Goal: Transaction & Acquisition: Purchase product/service

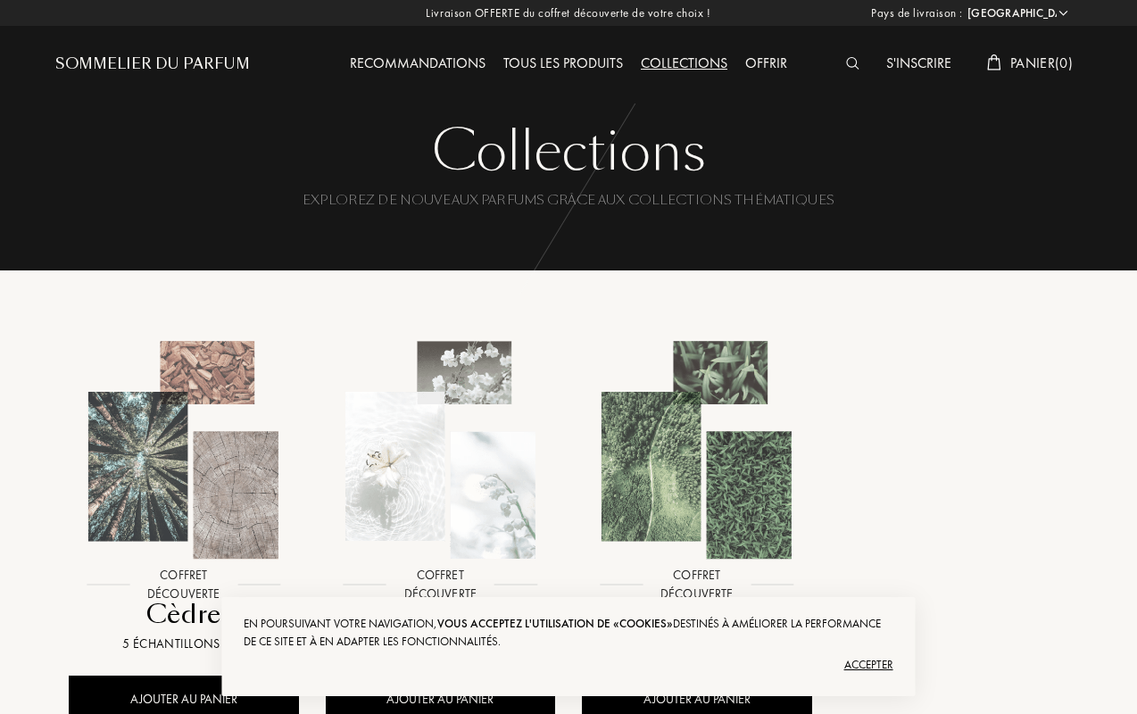
select select "US"
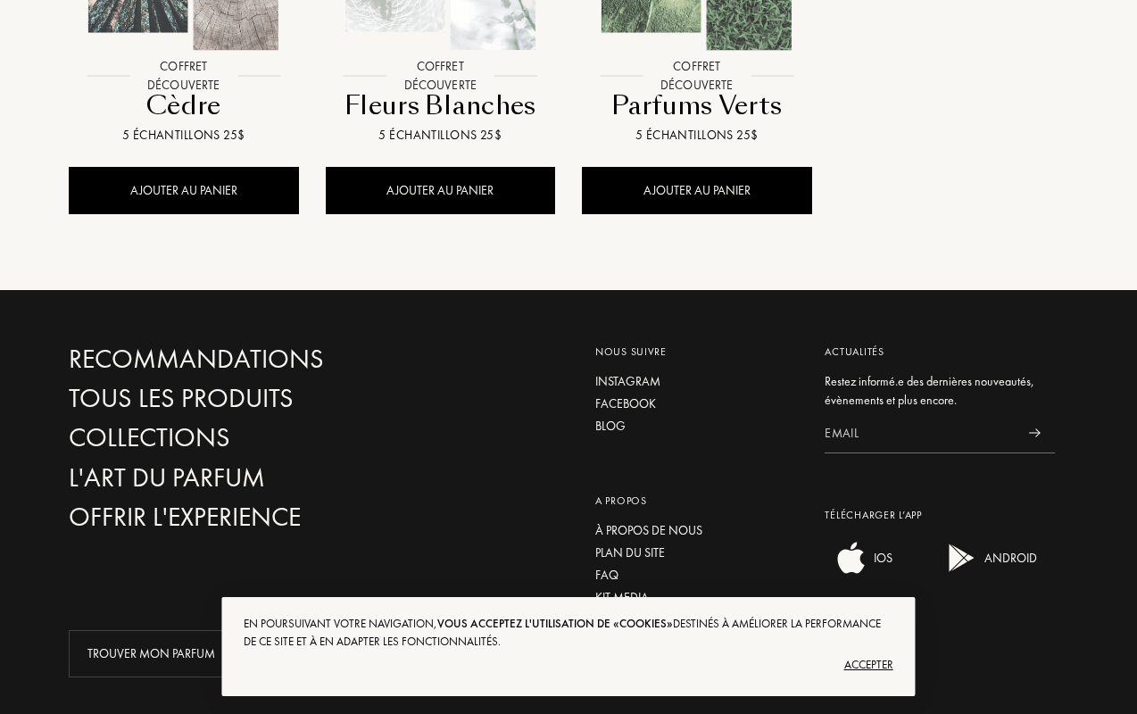
click at [569, 664] on div "Accepter" at bounding box center [568, 665] width 649 height 29
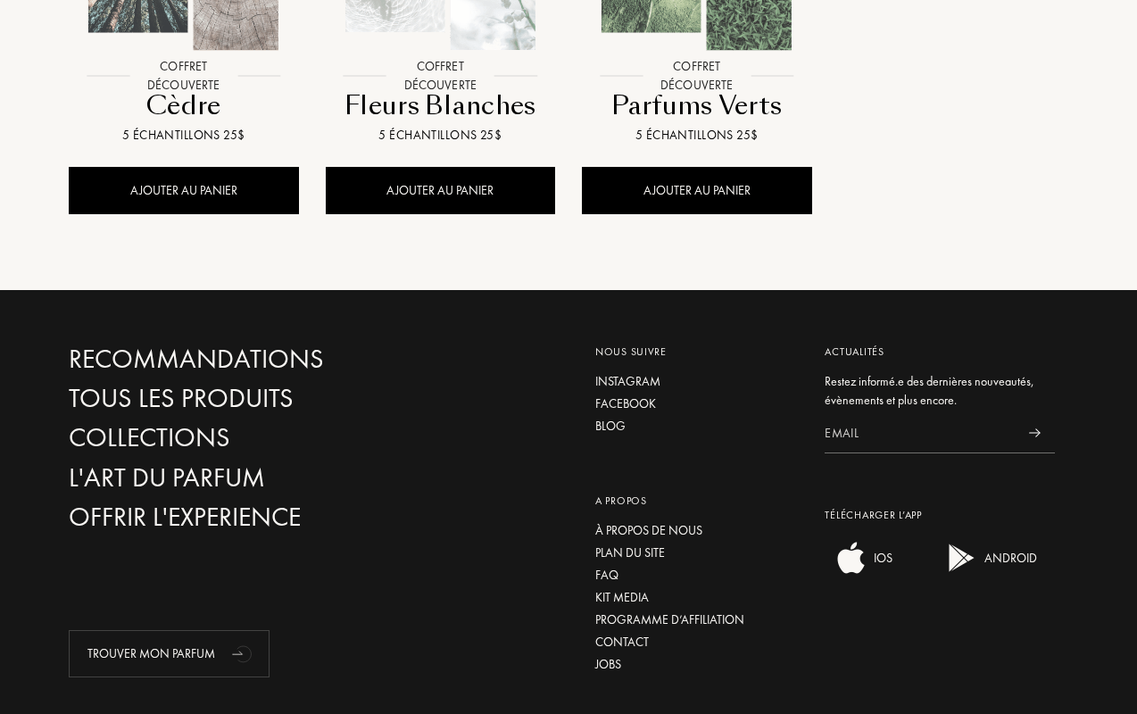
click at [226, 344] on div "Recommandations" at bounding box center [226, 359] width 315 height 31
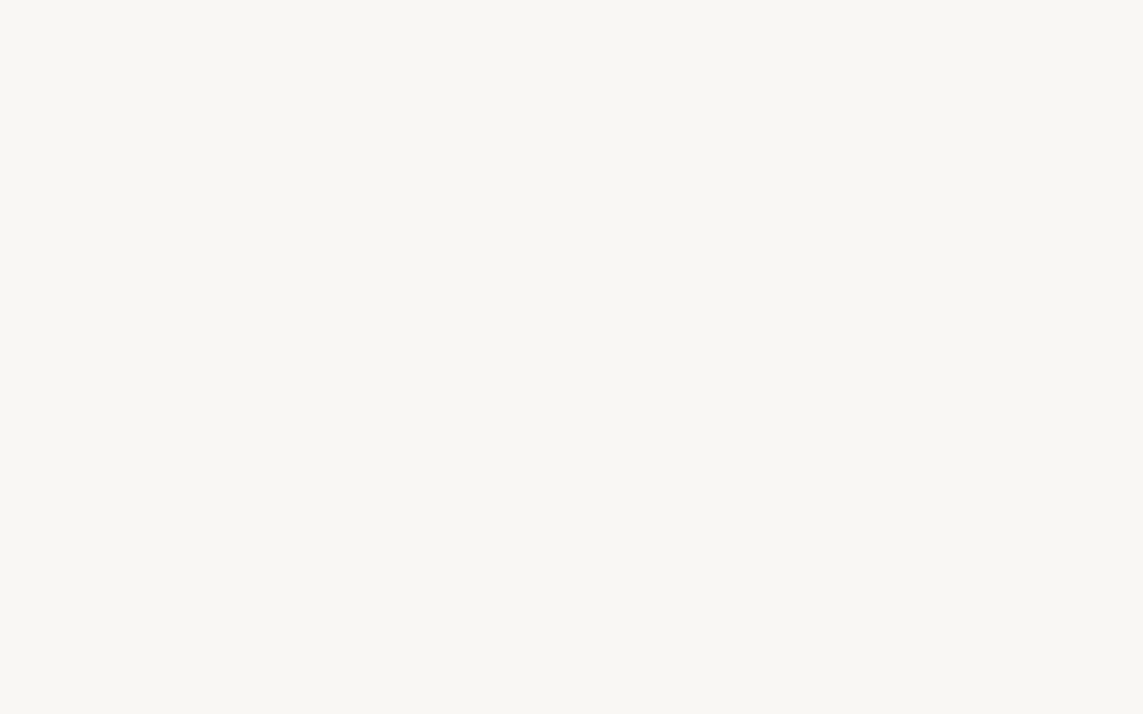
select select "US"
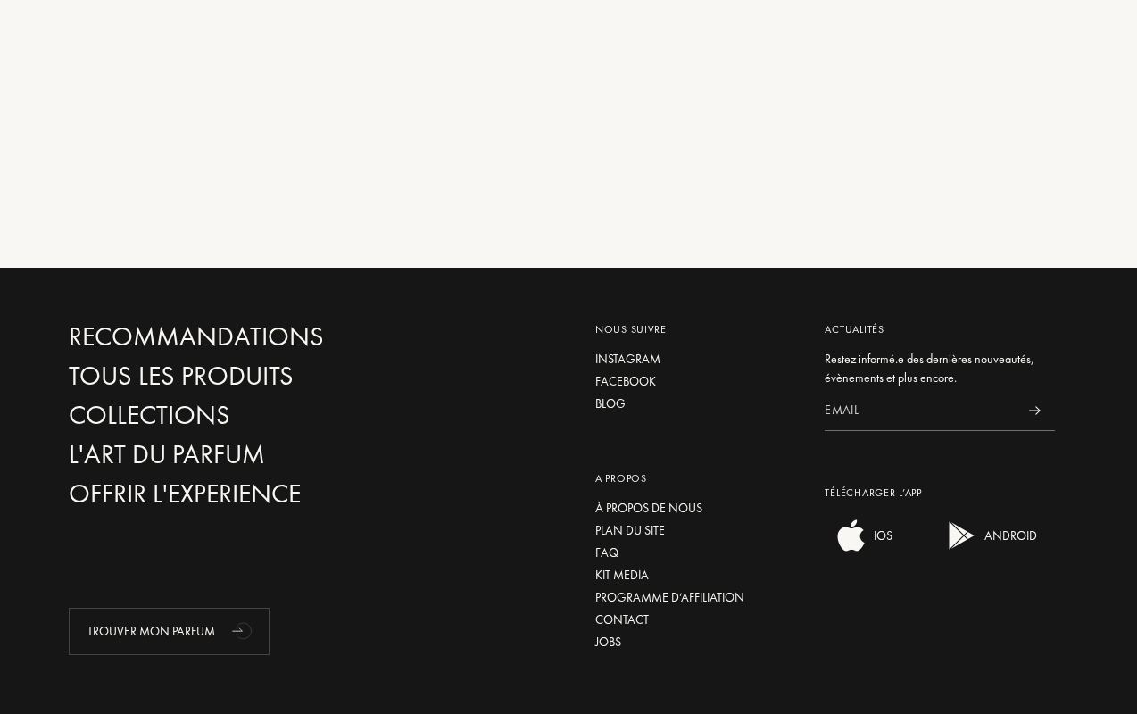
scroll to position [611, 0]
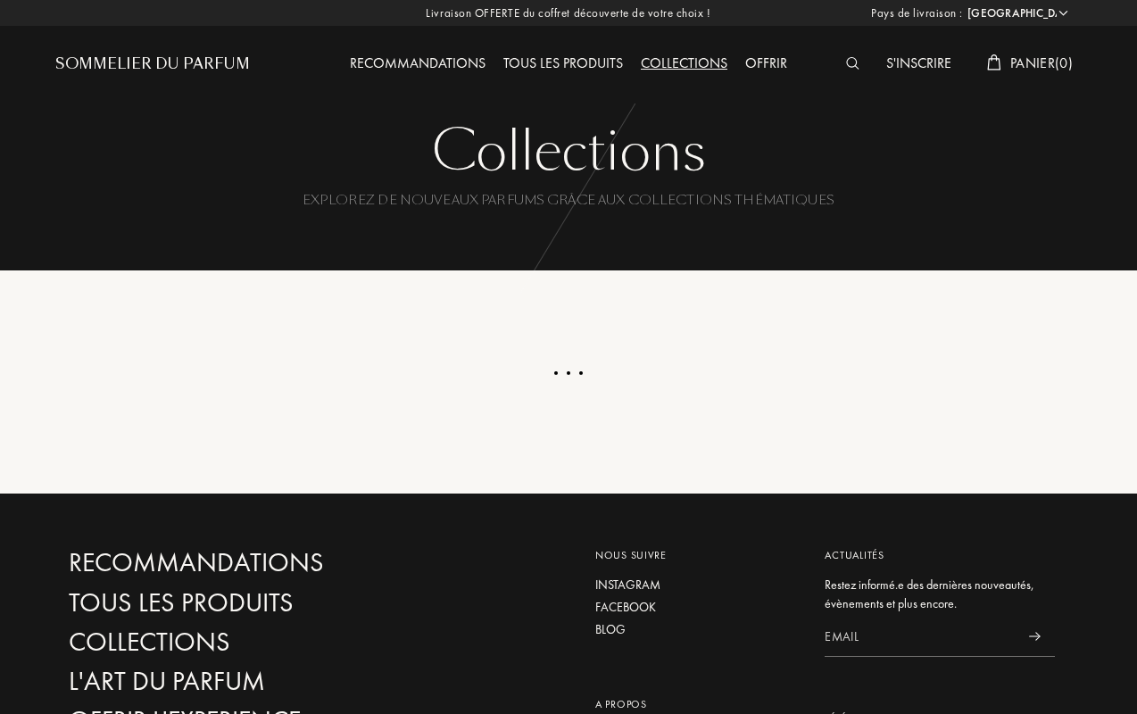
select select "US"
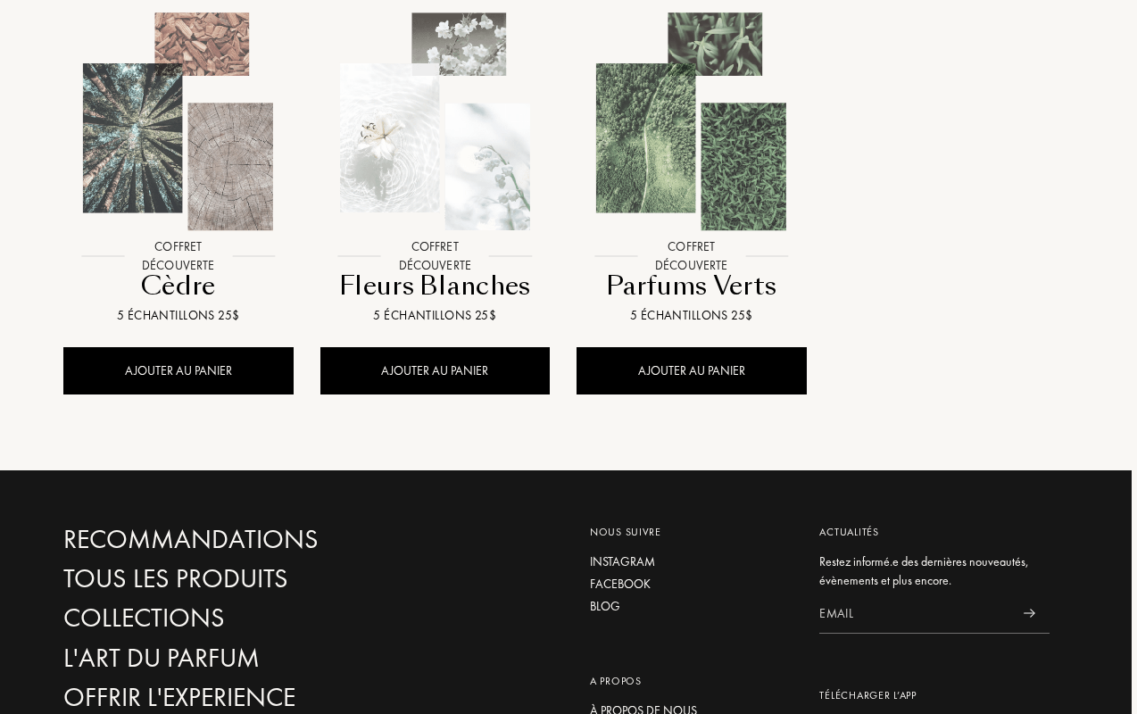
click at [435, 79] on div at bounding box center [435, 135] width 257 height 296
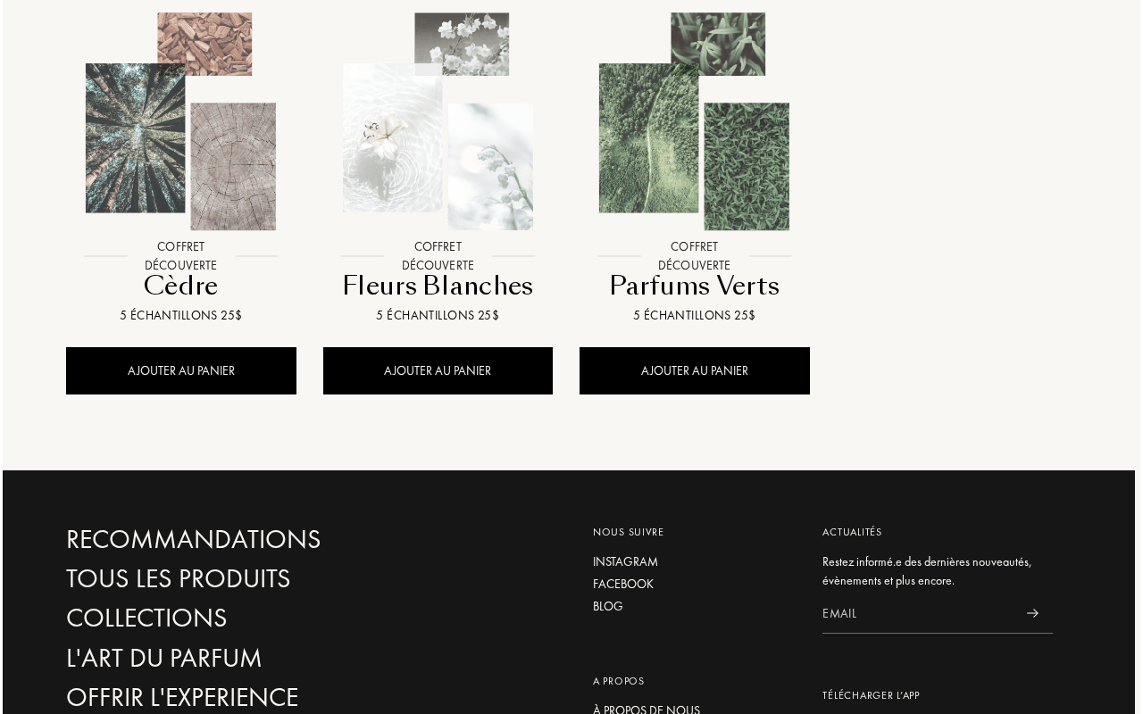
scroll to position [315, 0]
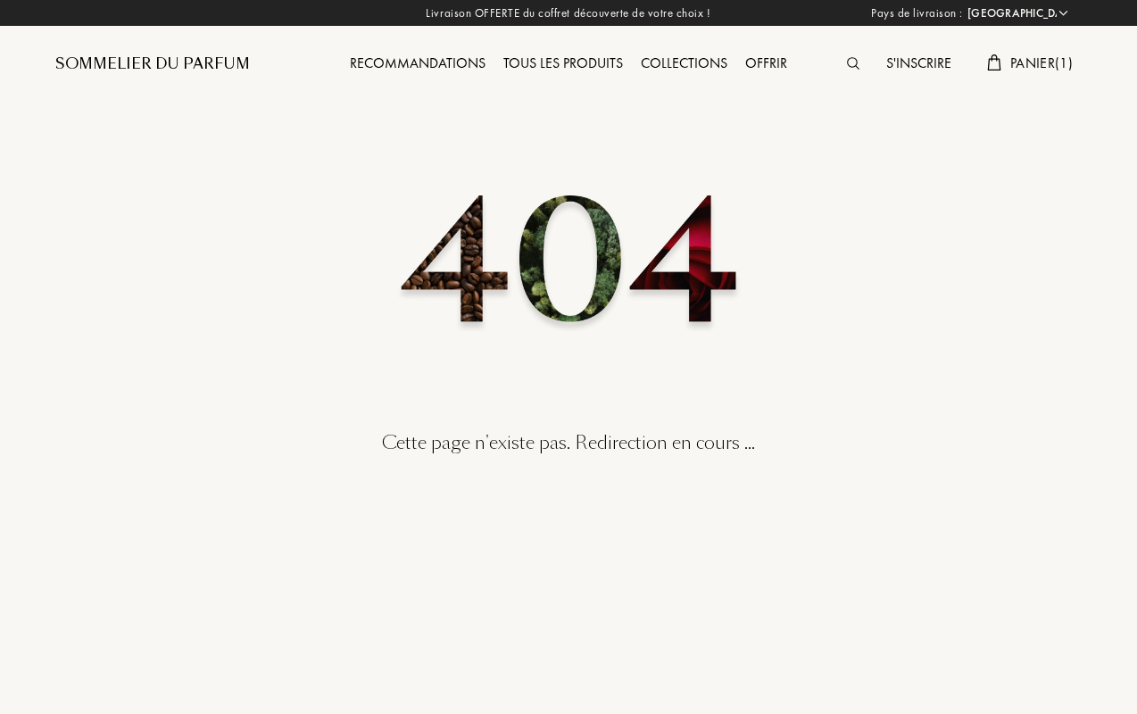
select select "US"
